Goal: Transaction & Acquisition: Purchase product/service

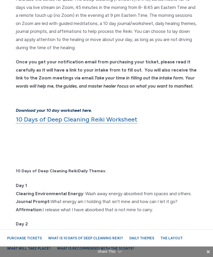
scroll to position [475, 0]
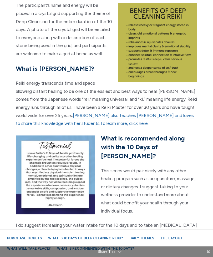
scroll to position [1120, 0]
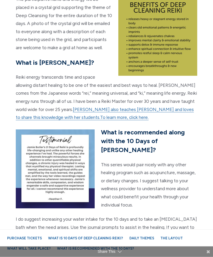
click at [171, 226] on p "I do suggest increasing your water intake for the 10 days and to take an epsom …" at bounding box center [107, 236] width 182 height 40
click at [187, 186] on div "What will take place? The participant’s name and energy will be placed in a cry…" at bounding box center [107, 122] width 190 height 282
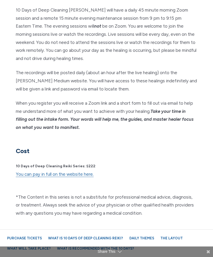
scroll to position [1445, 0]
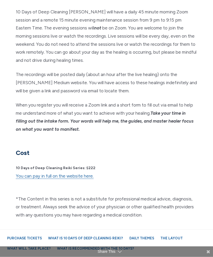
click at [54, 174] on link "You can pay in full on the website here." at bounding box center [55, 177] width 78 height 6
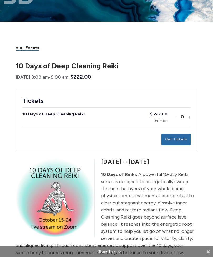
scroll to position [15, 0]
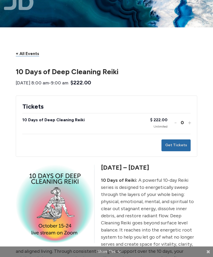
click at [190, 121] on button "Increase ticket quantity for 10 Days of Deep Cleaning Reiki +" at bounding box center [189, 123] width 3 height 8
click at [180, 142] on button "Get Tickets" at bounding box center [176, 146] width 29 height 12
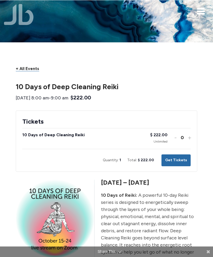
scroll to position [0, 0]
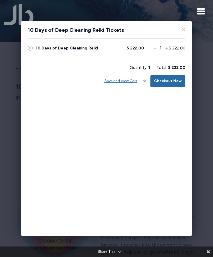
click at [171, 80] on button "Checkout Now" at bounding box center [168, 81] width 35 height 12
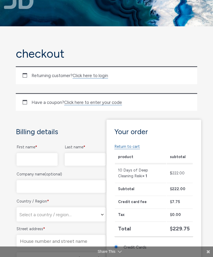
scroll to position [16, 0]
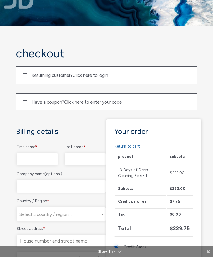
click at [99, 75] on link "Click here to login" at bounding box center [91, 76] width 36 height 6
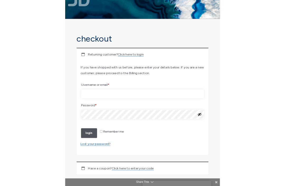
scroll to position [87, 0]
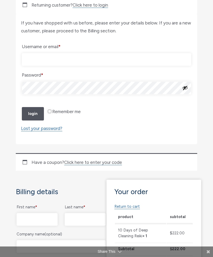
click at [47, 58] on input "Username or email * Required" at bounding box center [107, 59] width 170 height 13
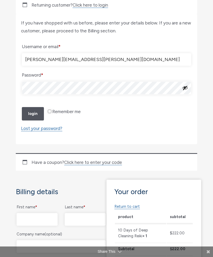
type input "[PERSON_NAME][EMAIL_ADDRESS][PERSON_NAME][DOMAIN_NAME]"
click at [40, 131] on link "Lost your password?" at bounding box center [41, 129] width 41 height 6
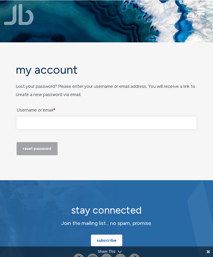
click at [30, 122] on input "Username or email * Required" at bounding box center [107, 123] width 180 height 13
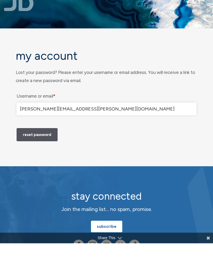
type input "[PERSON_NAME][EMAIL_ADDRESS][PERSON_NAME][DOMAIN_NAME]"
click at [37, 153] on button "Reset password" at bounding box center [37, 148] width 41 height 13
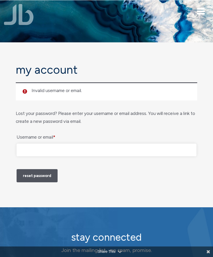
click at [28, 149] on input "Username or email * Required" at bounding box center [107, 150] width 180 height 13
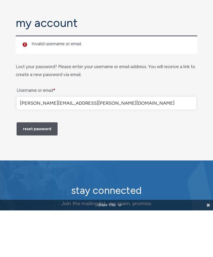
type input "jane.driber@gmail.com"
click at [36, 169] on button "Reset password" at bounding box center [37, 175] width 41 height 13
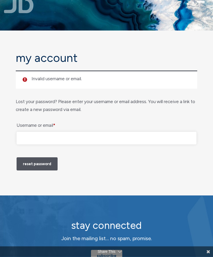
scroll to position [12, 0]
click at [24, 137] on input "Username or email * Required" at bounding box center [107, 138] width 180 height 13
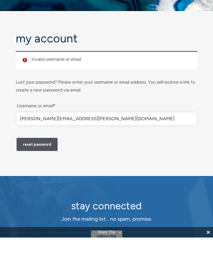
type input "jane.driber@gmail.com"
click at [35, 161] on button "Reset password" at bounding box center [37, 164] width 41 height 13
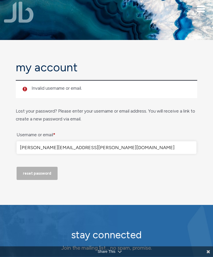
scroll to position [0, 0]
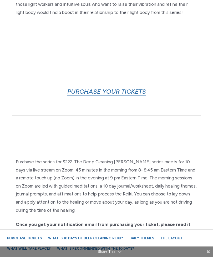
scroll to position [306, 0]
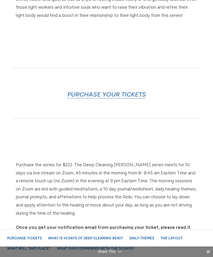
click at [103, 91] on link "PURCHASE YOUR TICKETS" at bounding box center [106, 95] width 79 height 8
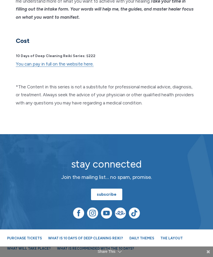
scroll to position [1558, 0]
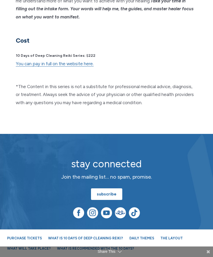
click at [53, 61] on link "You can pay in full on the website here." at bounding box center [55, 64] width 78 height 6
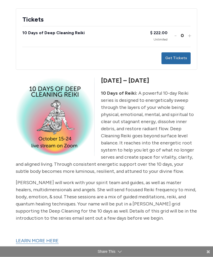
click at [188, 34] on button "Increase ticket quantity for 10 Days of Deep Cleaning Reiki +" at bounding box center [189, 36] width 3 height 8
click at [175, 57] on button "Get Tickets" at bounding box center [176, 58] width 29 height 12
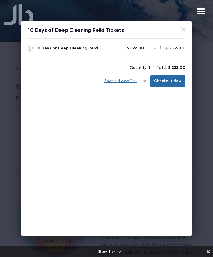
click at [165, 80] on button "Checkout Now" at bounding box center [168, 81] width 35 height 12
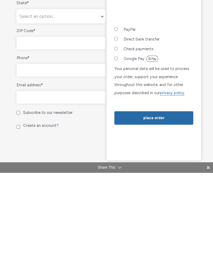
scroll to position [230, 0]
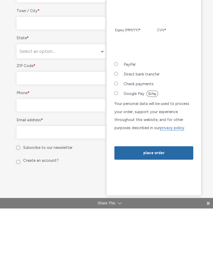
click at [117, 111] on input "PayPal" at bounding box center [116, 112] width 3 height 3
radio input "true"
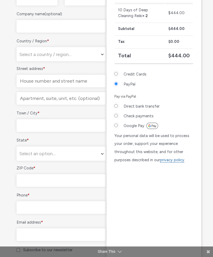
scroll to position [176, 0]
click at [118, 73] on input "Credit Cards" at bounding box center [116, 73] width 3 height 3
radio input "true"
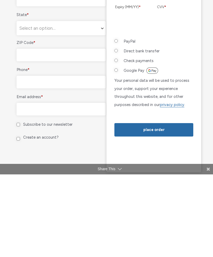
scroll to position [220, 0]
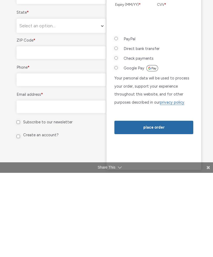
click at [154, 205] on button "Place order" at bounding box center [154, 211] width 79 height 13
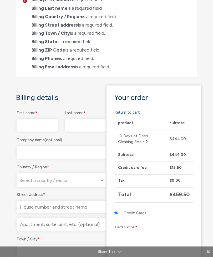
scroll to position [144, 0]
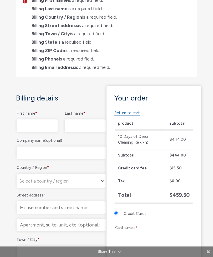
click at [125, 111] on link "Return to cart" at bounding box center [128, 113] width 26 height 5
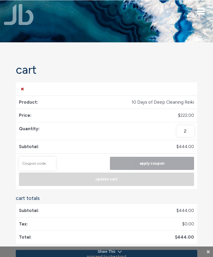
click at [187, 130] on input "2" at bounding box center [185, 132] width 17 height 12
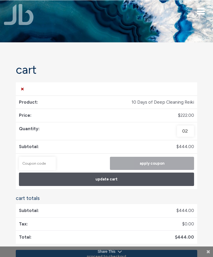
type input "2"
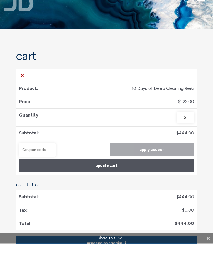
click at [30, 122] on td "10 Days of Deep Cleaning Reiki quantity 2" at bounding box center [107, 131] width 182 height 18
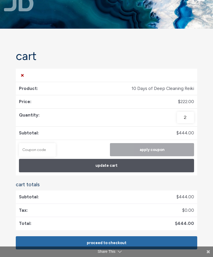
click at [188, 117] on input "2" at bounding box center [185, 118] width 17 height 12
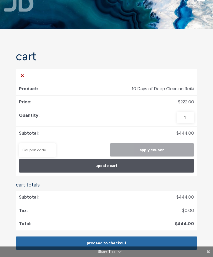
type input "1"
click at [99, 164] on button "Update cart" at bounding box center [106, 165] width 175 height 13
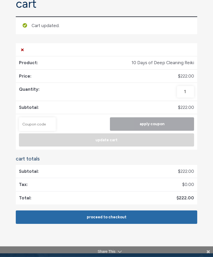
scroll to position [68, 0]
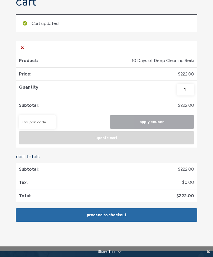
click at [104, 212] on link "Proceed to checkout" at bounding box center [107, 215] width 182 height 13
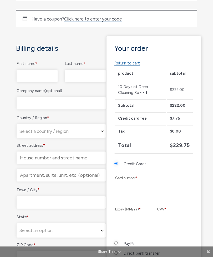
scroll to position [111, 0]
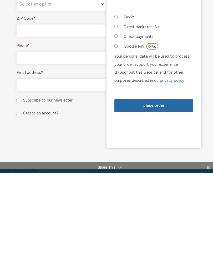
click at [152, 183] on button "Place order" at bounding box center [154, 189] width 79 height 13
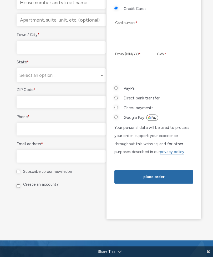
scroll to position [349, 0]
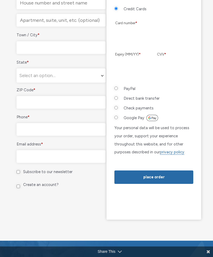
click at [147, 184] on button "Place order" at bounding box center [154, 177] width 79 height 13
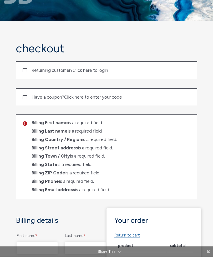
scroll to position [0, 0]
